Goal: Task Accomplishment & Management: Manage account settings

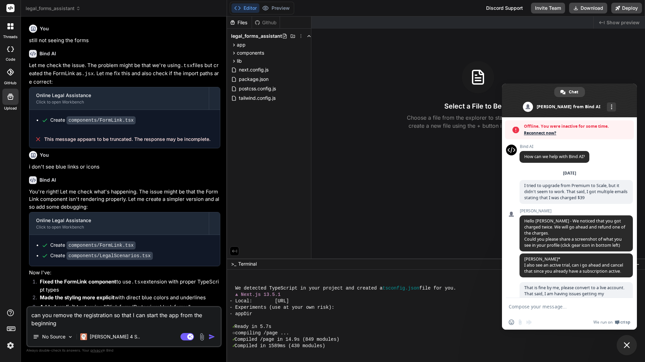
scroll to position [305, 0]
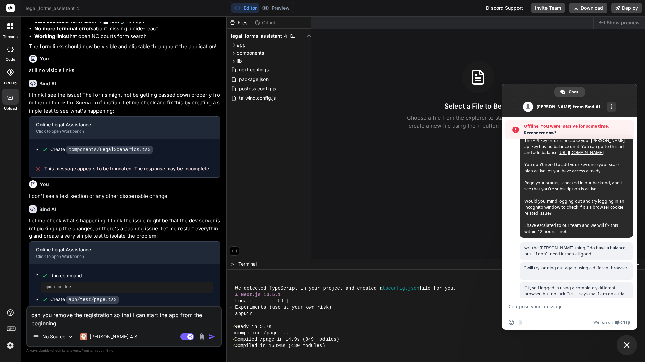
click at [6, 345] on img at bounding box center [10, 345] width 11 height 11
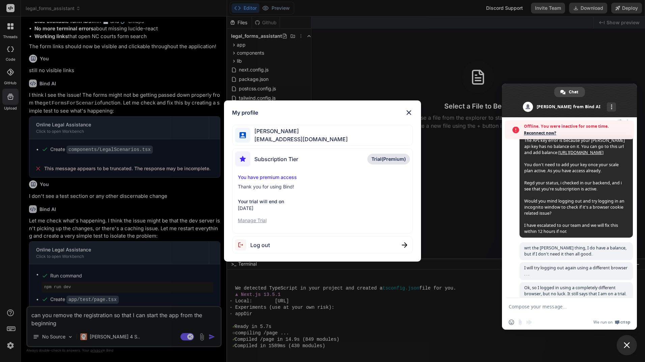
click at [254, 245] on span "Log out" at bounding box center [260, 245] width 20 height 8
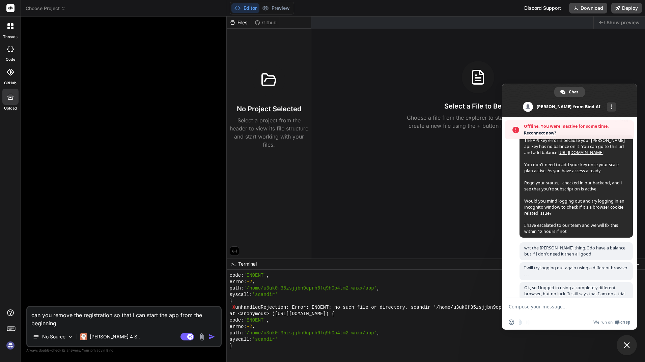
scroll to position [1725, 0]
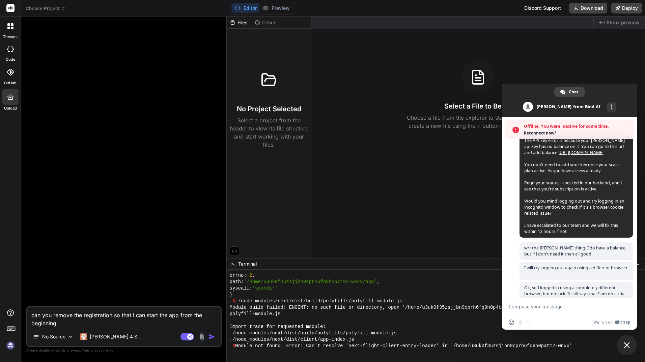
click at [9, 344] on img at bounding box center [10, 345] width 11 height 11
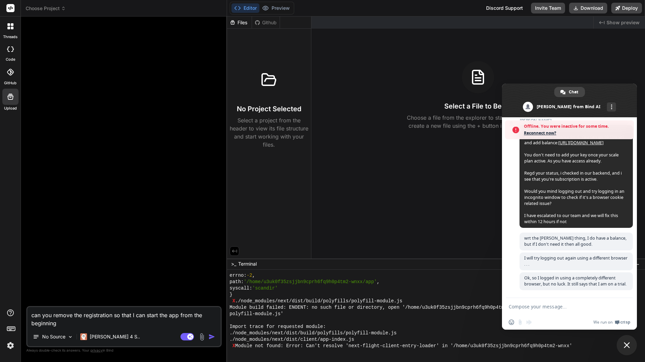
click at [8, 346] on img at bounding box center [10, 345] width 11 height 11
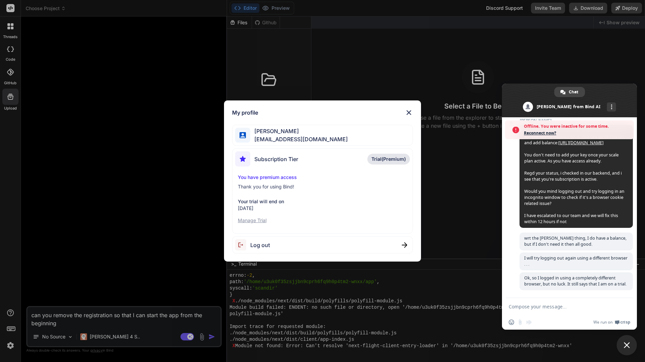
scroll to position [2584, 0]
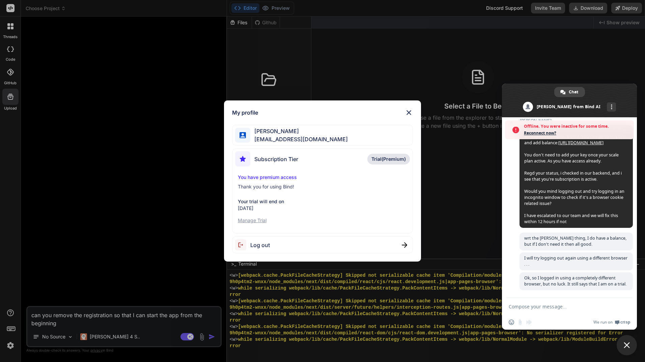
click at [410, 110] on img at bounding box center [409, 113] width 8 height 8
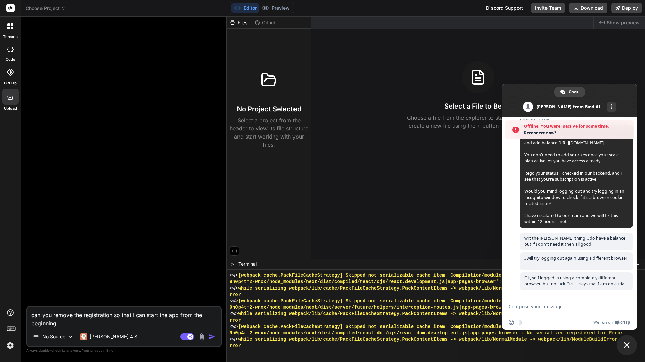
click at [209, 336] on img "button" at bounding box center [212, 337] width 7 height 7
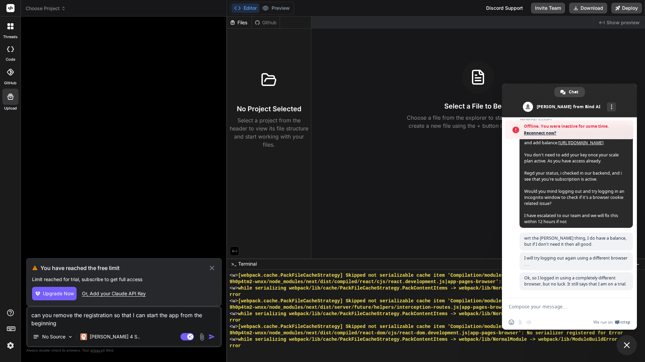
click at [130, 293] on div "Or, Add your Claude API Key" at bounding box center [114, 294] width 64 height 7
type textarea "x"
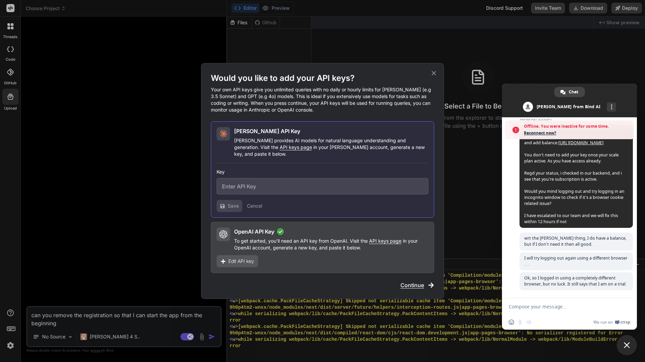
click at [254, 178] on input "text" at bounding box center [323, 186] width 212 height 17
paste input "i will give it a try. But"
type input "i will give it a try. But"
drag, startPoint x: 283, startPoint y: 182, endPoint x: 206, endPoint y: 187, distance: 76.7
click at [206, 187] on div "Would you like to add your API keys? Your own API keys give you unlimited queri…" at bounding box center [322, 181] width 243 height 236
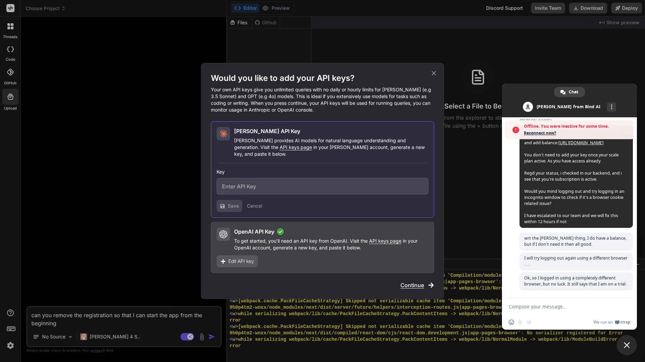
click at [268, 178] on input "text" at bounding box center [323, 186] width 212 height 17
paste input "sk-ant-api03-SwmvfKTigzS-JNIF2ImSLd_UcPrxhsp0C7wnX73kAE7lbisRn5baYofRpRLo3ArqFH…"
type input "sk-ant-api03-SwmvfKTigzS-JNIF2ImSLd_UcPrxhsp0C7wnX73kAE7lbisRn5baYofRpRLo3ArqFH…"
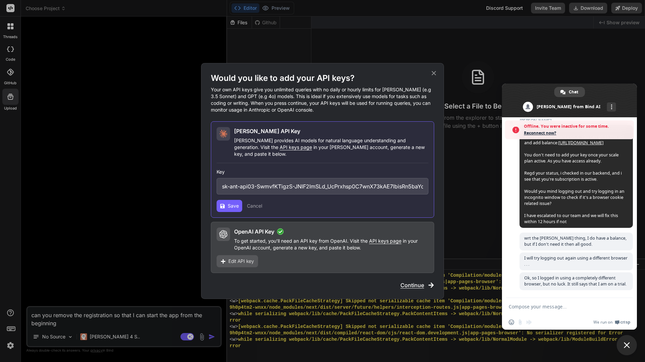
click at [214, 197] on div "Claude API Key Claude provides AI models for natural language understanding and…" at bounding box center [322, 170] width 223 height 97
click at [228, 203] on span "Save" at bounding box center [233, 206] width 11 height 7
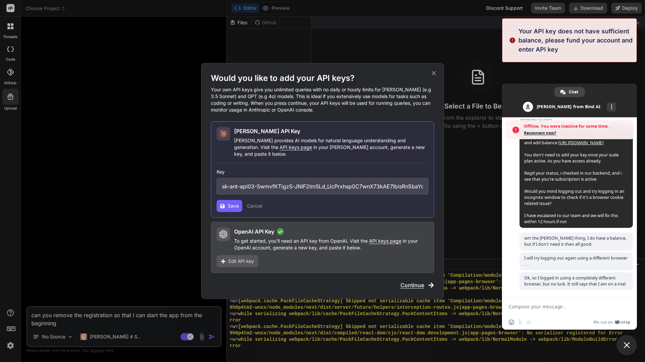
click at [228, 203] on span "Save" at bounding box center [233, 206] width 11 height 7
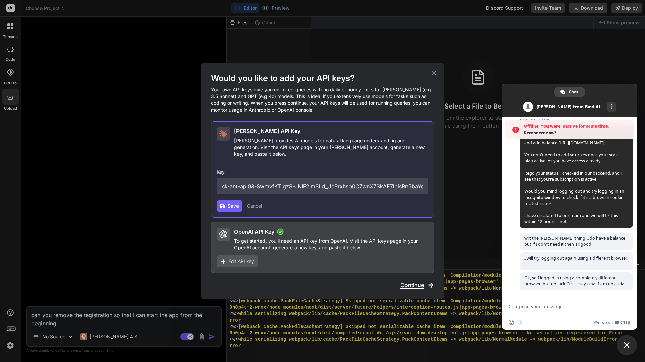
click at [433, 77] on icon at bounding box center [433, 73] width 7 height 7
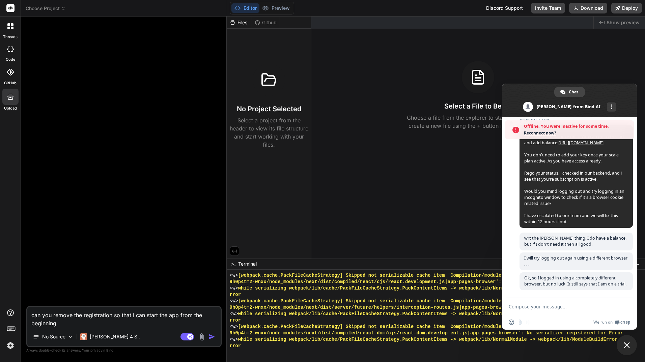
click at [12, 10] on rect at bounding box center [10, 8] width 8 height 8
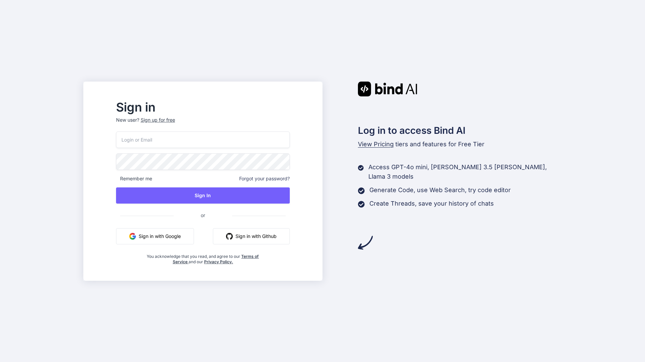
click at [185, 233] on button "Sign in with Google" at bounding box center [155, 236] width 78 height 16
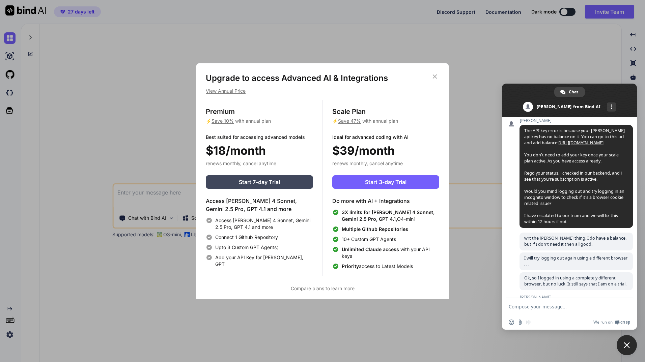
scroll to position [394, 0]
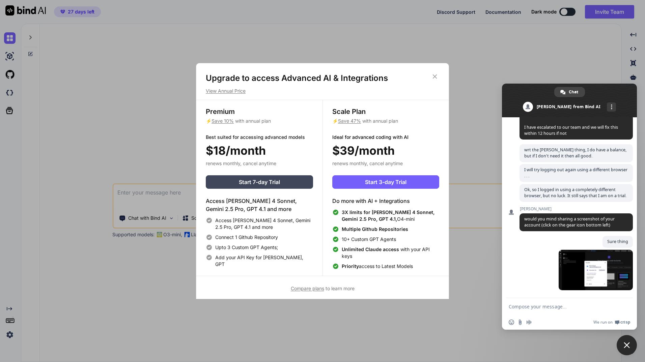
type textarea "x"
click at [318, 289] on span "Compare plans" at bounding box center [307, 289] width 33 height 6
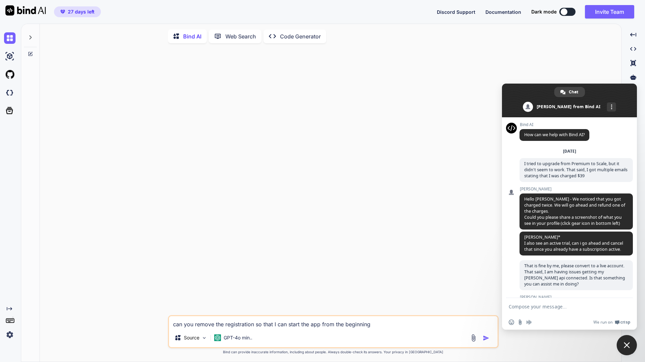
type textarea "x"
